Goal: Find specific page/section: Find specific page/section

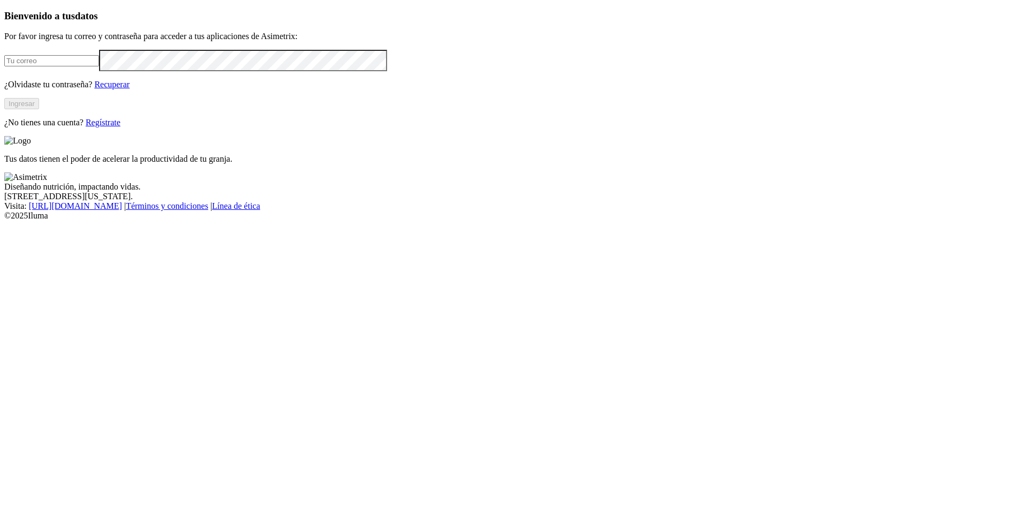
type input "[EMAIL_ADDRESS][PERSON_NAME][DOMAIN_NAME]"
click at [39, 109] on button "Ingresar" at bounding box center [21, 103] width 35 height 11
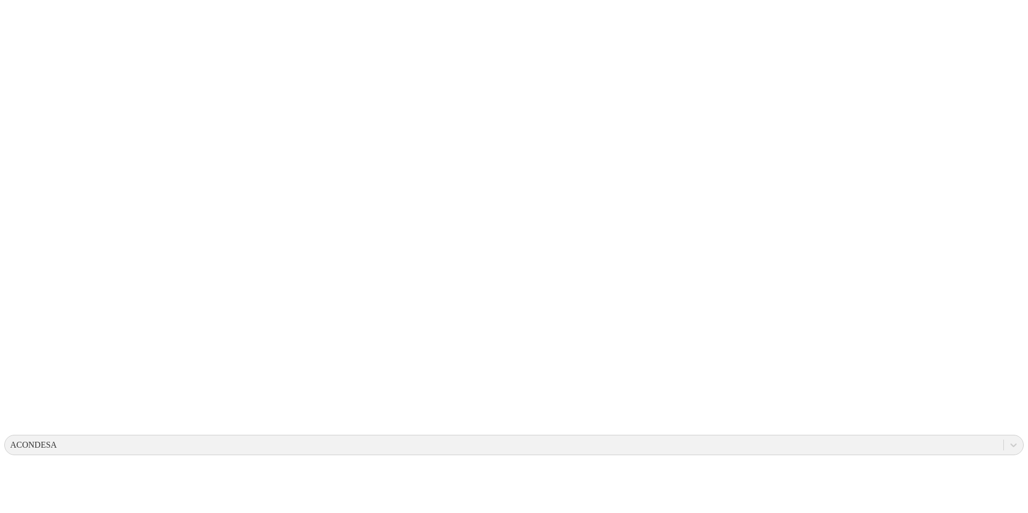
click at [1010, 443] on icon at bounding box center [1013, 445] width 6 height 4
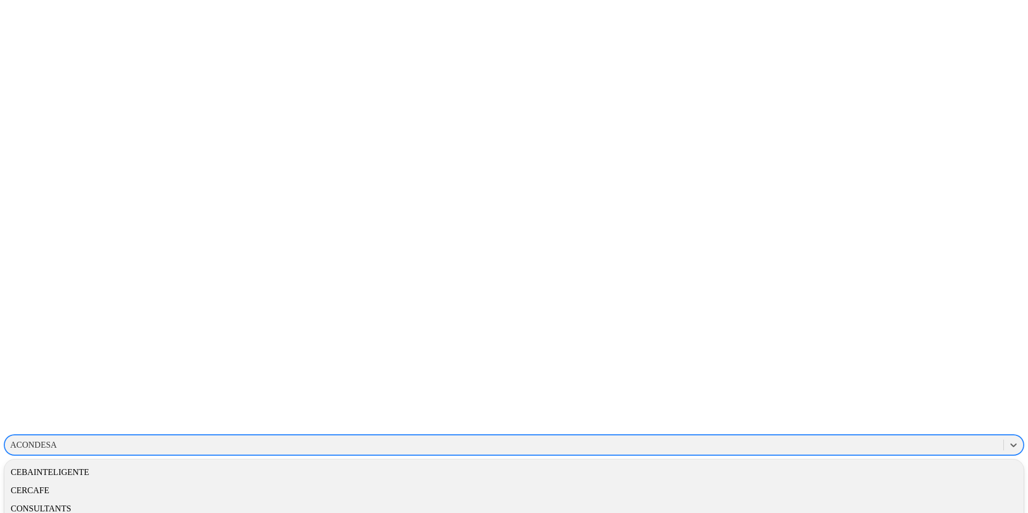
scroll to position [79, 0]
click at [888, 473] on div "CEBAINTELIGENTE" at bounding box center [513, 482] width 1019 height 18
